Goal: Information Seeking & Learning: Learn about a topic

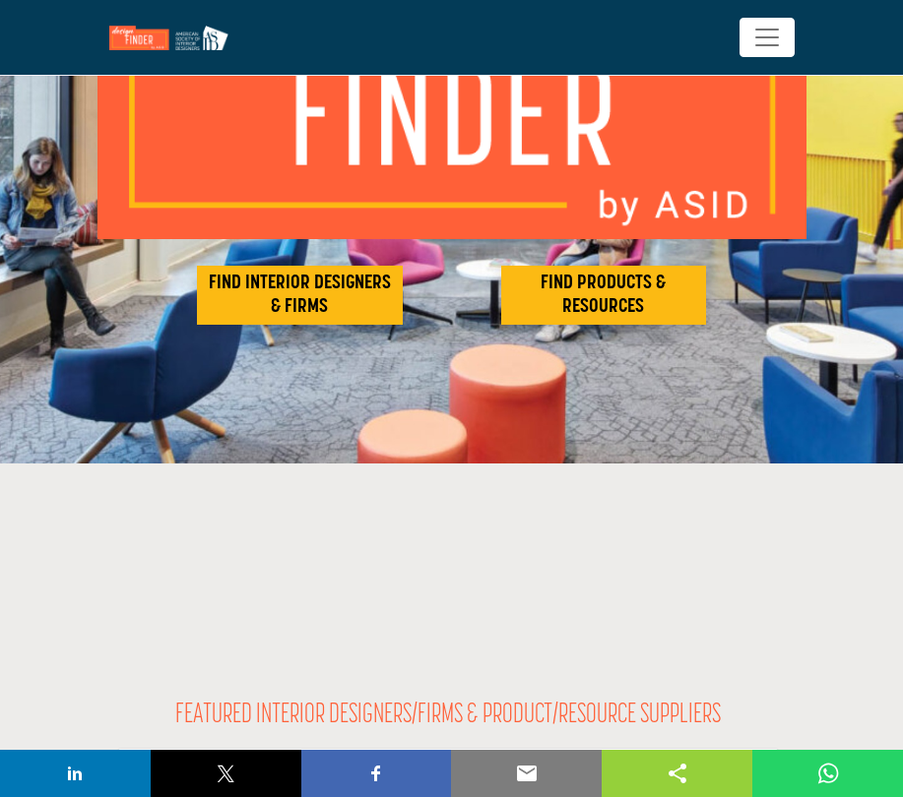
scroll to position [161, 0]
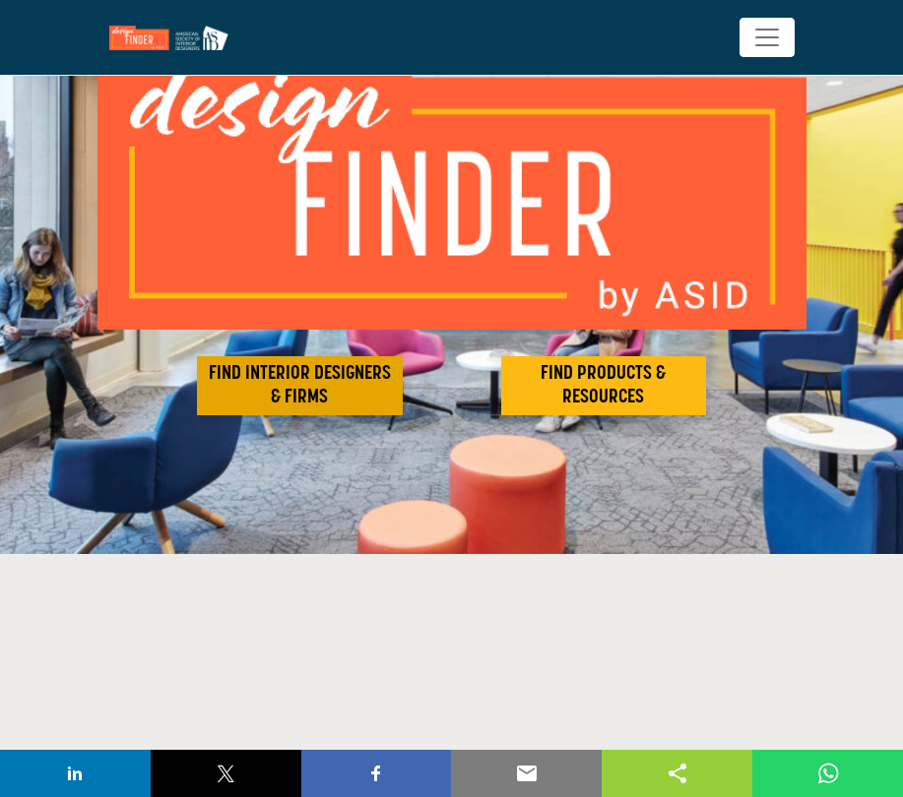
click at [261, 367] on h2 "FIND INTERIOR DESIGNERS & FIRMS" at bounding box center [300, 385] width 194 height 47
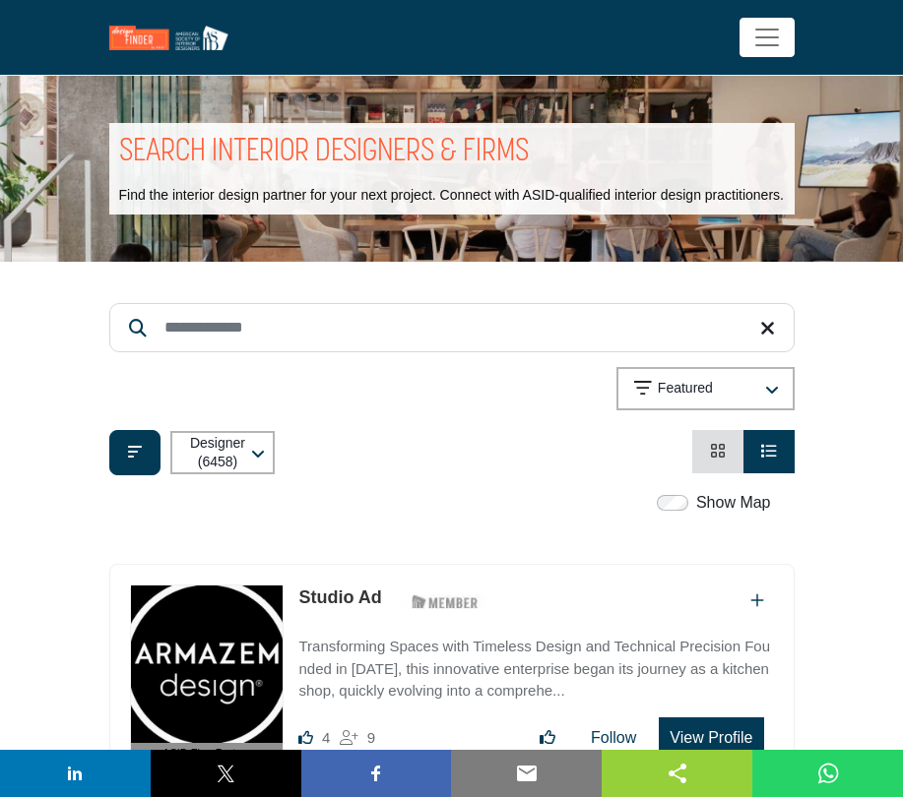
click at [490, 453] on div "Designer (6458) All (6738) Designer (6458) Products (3) Projects (280)" at bounding box center [451, 452] width 685 height 45
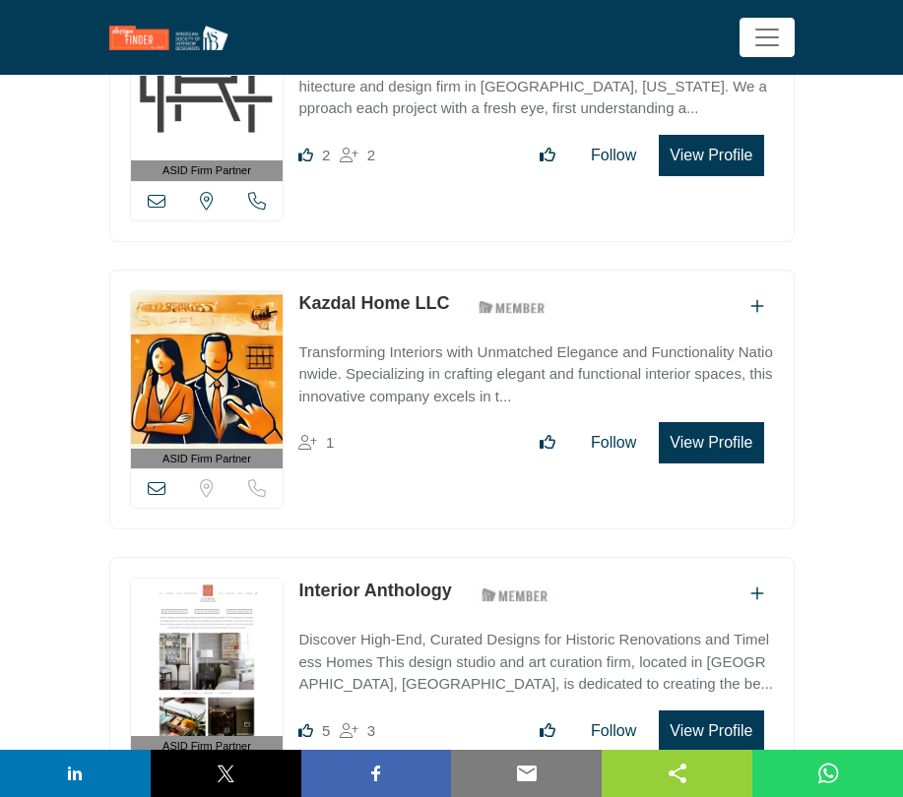
scroll to position [3073, 0]
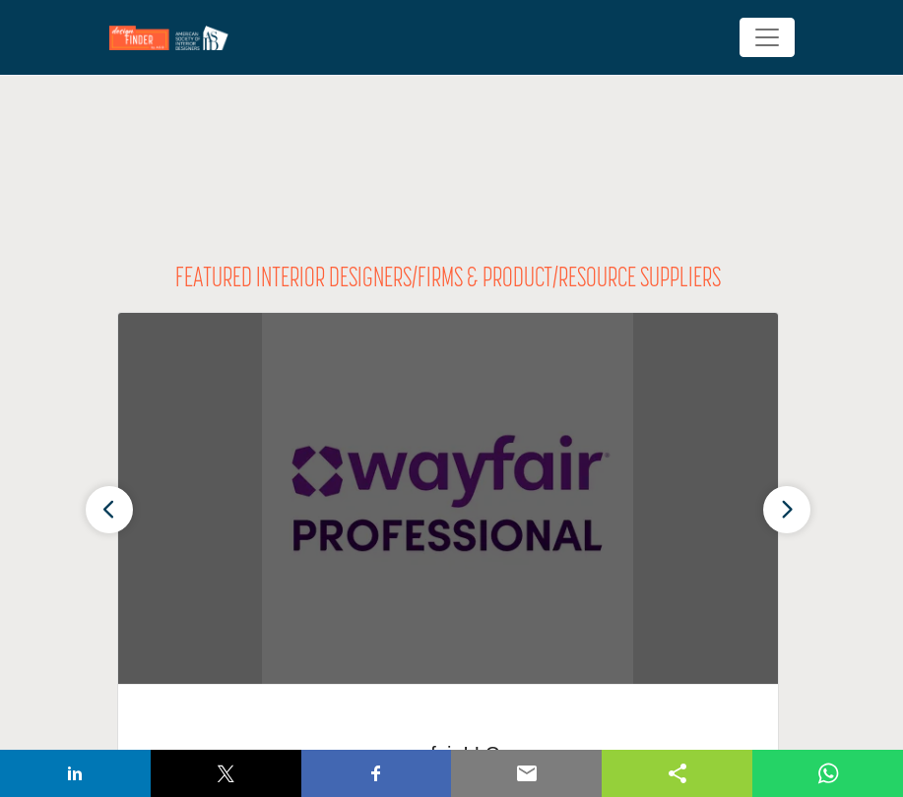
scroll to position [295, 0]
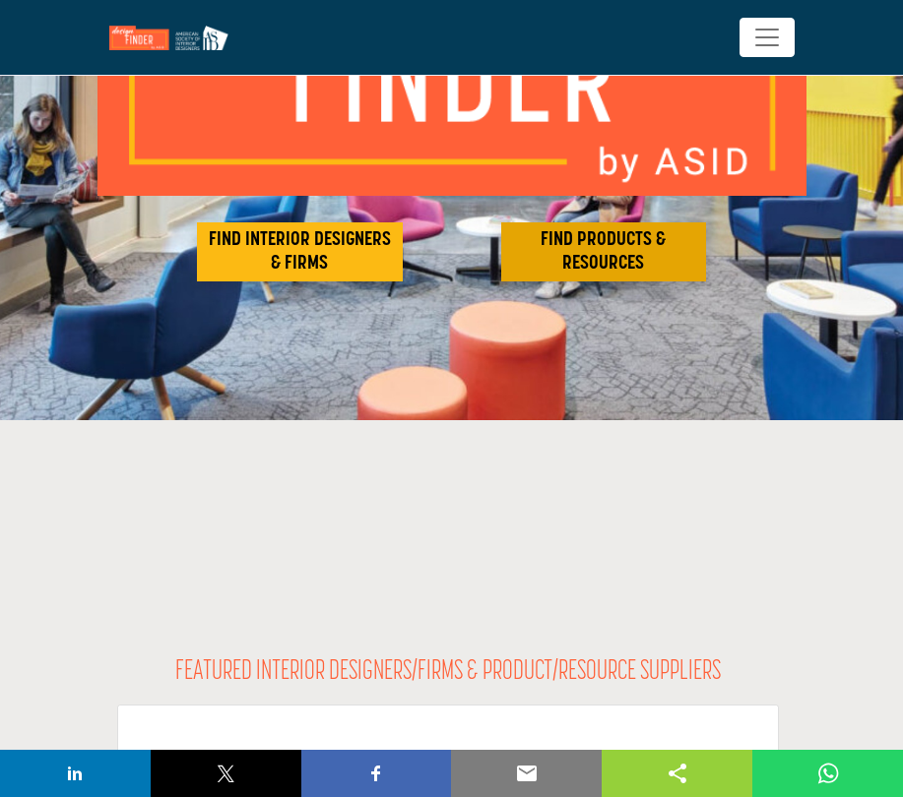
click at [589, 271] on h2 "FIND PRODUCTS & RESOURCES" at bounding box center [604, 251] width 194 height 47
